Goal: Find specific page/section: Locate a particular part of the current website

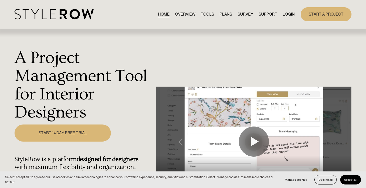
click at [286, 14] on link "LOGIN" at bounding box center [289, 14] width 12 height 7
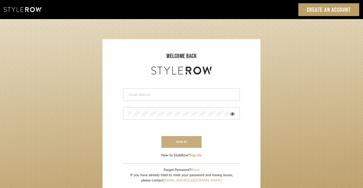
type input "[PERSON_NAME][EMAIL_ADDRESS][PERSON_NAME][DOMAIN_NAME]"
click at [179, 143] on button "sign in" at bounding box center [181, 142] width 40 height 12
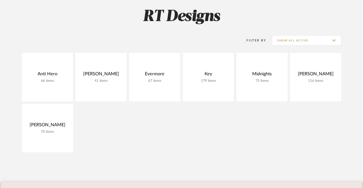
scroll to position [73, 0]
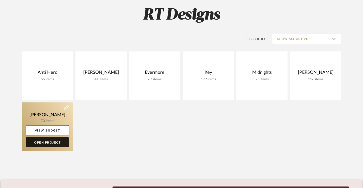
click at [56, 142] on link "Open Project" at bounding box center [47, 142] width 43 height 10
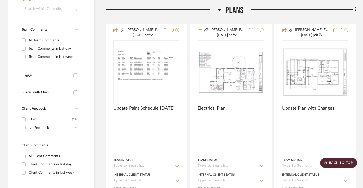
scroll to position [121, 0]
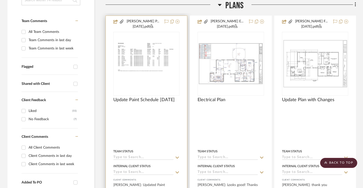
click at [137, 64] on img "0" at bounding box center [146, 63] width 65 height 50
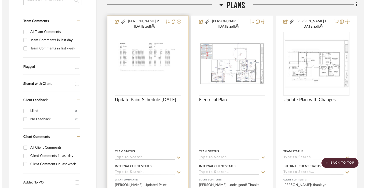
scroll to position [0, 0]
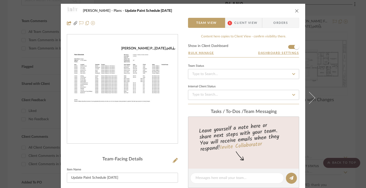
click at [125, 87] on img "0" at bounding box center [122, 89] width 111 height 86
click at [295, 11] on icon "close" at bounding box center [297, 11] width 4 height 4
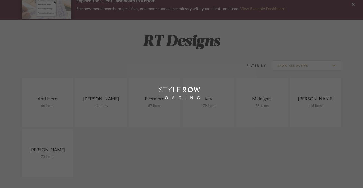
scroll to position [73, 0]
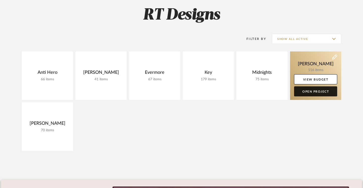
click at [311, 91] on link "Open Project" at bounding box center [315, 91] width 43 height 10
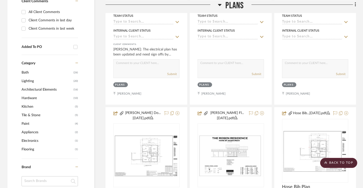
scroll to position [269, 0]
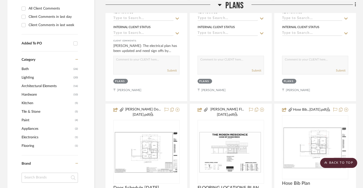
click at [27, 120] on span "Paint" at bounding box center [48, 120] width 52 height 9
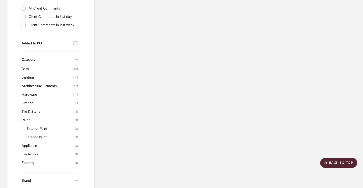
scroll to position [260, 0]
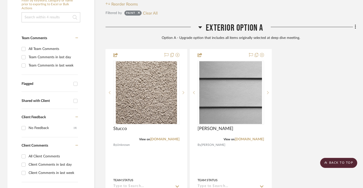
scroll to position [106, 0]
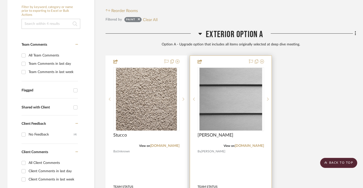
click at [0, 0] on img at bounding box center [0, 0] width 0 height 0
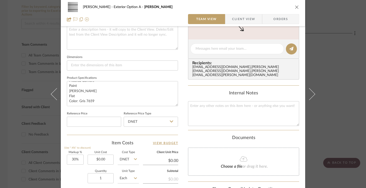
scroll to position [197, 0]
